Goal: Task Accomplishment & Management: Use online tool/utility

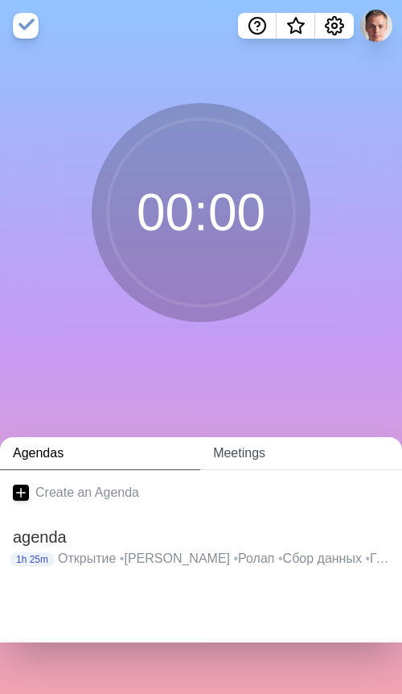
click at [246, 459] on link "Meetings" at bounding box center [301, 453] width 202 height 33
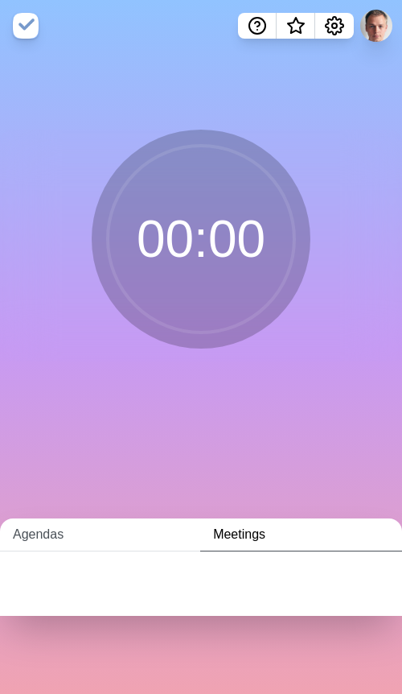
click at [64, 538] on link "Agendas" at bounding box center [100, 534] width 200 height 33
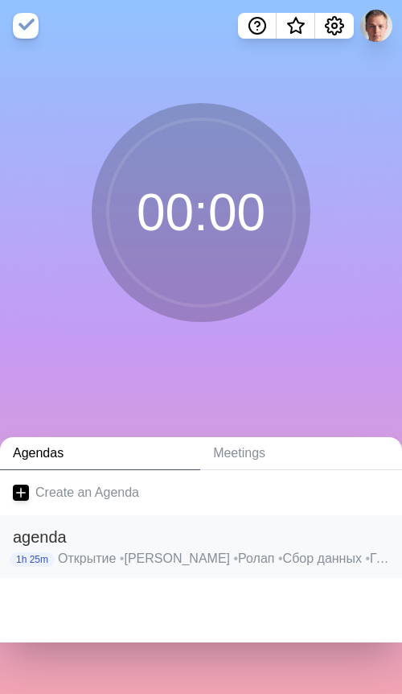
click at [191, 544] on h2 "agenda" at bounding box center [201, 537] width 377 height 24
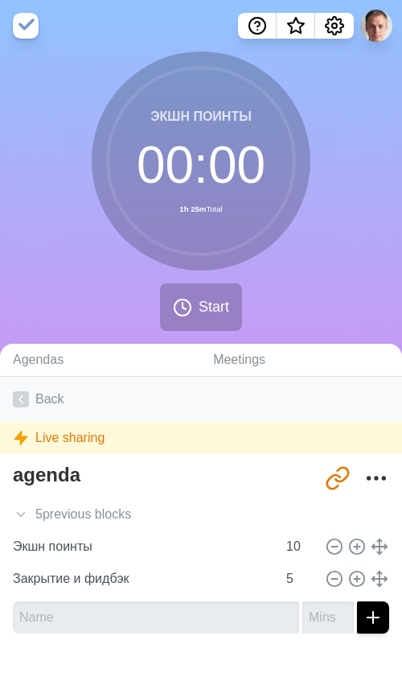
click at [23, 398] on icon at bounding box center [21, 399] width 16 height 16
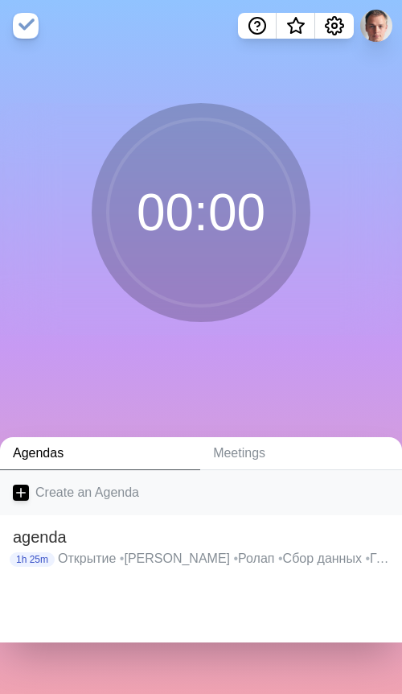
click at [49, 490] on link "Create an Agenda" at bounding box center [201, 492] width 402 height 45
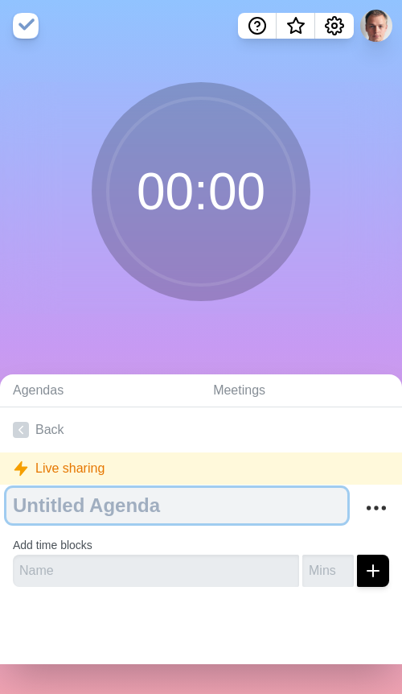
click at [156, 514] on textarea at bounding box center [176, 505] width 341 height 35
type textarea "System Design"
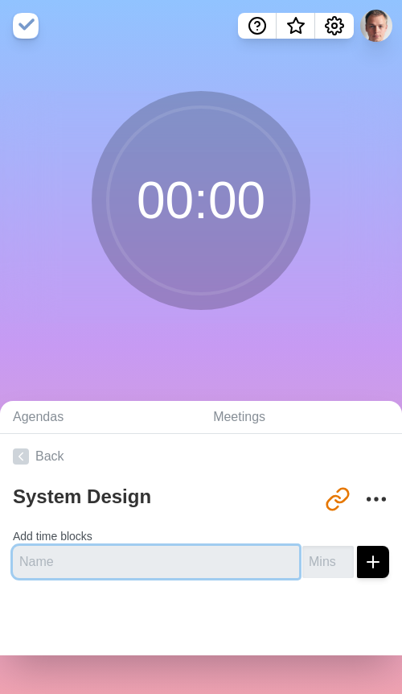
click at [93, 567] on input "text" at bounding box center [156, 562] width 287 height 32
click at [118, 559] on input "Pyfrj" at bounding box center [156, 562] width 287 height 32
type input "Pyfrj"
